Goal: Navigation & Orientation: Find specific page/section

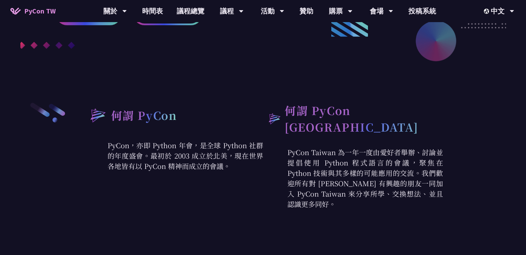
scroll to position [116, 0]
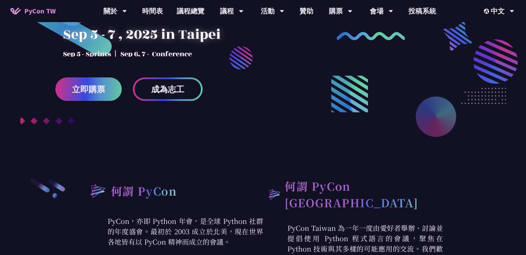
click at [134, 151] on div at bounding box center [263, 55] width 526 height 260
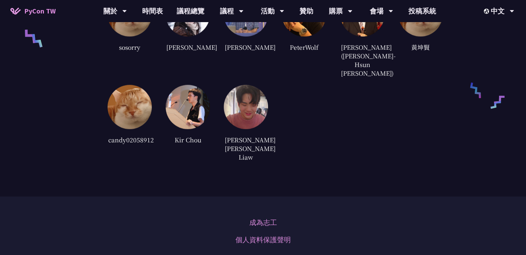
scroll to position [1604, 0]
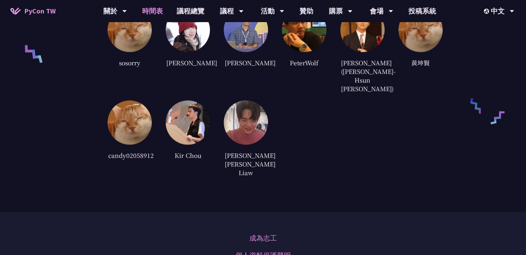
click at [159, 11] on link "時間表" at bounding box center [152, 11] width 35 height 22
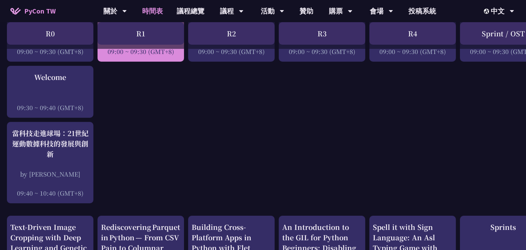
scroll to position [69, 0]
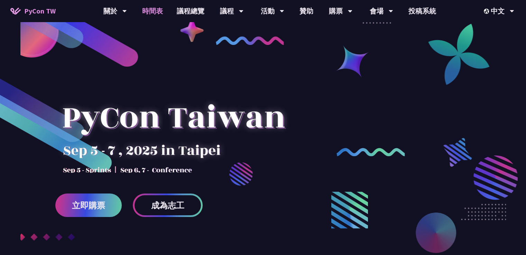
click at [158, 12] on link "時間表" at bounding box center [152, 11] width 35 height 22
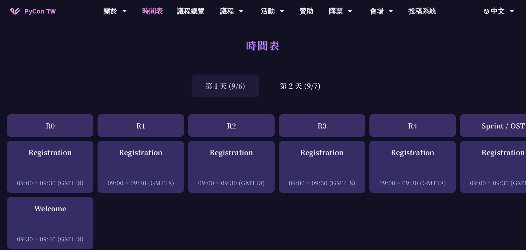
click at [29, 7] on span "PyCon TW" at bounding box center [39, 11] width 31 height 10
